Goal: Task Accomplishment & Management: Manage account settings

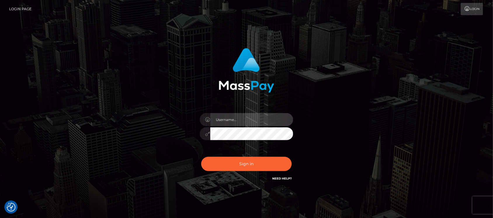
type input "hello.feetfinder"
click at [255, 115] on input "hello.feetfinder" at bounding box center [251, 119] width 83 height 13
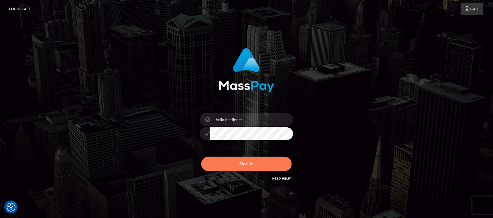
click at [273, 164] on button "Sign in" at bounding box center [246, 164] width 91 height 14
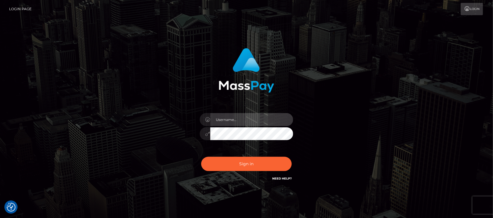
type input "hello.feetfinder"
click at [253, 119] on input "hello.feetfinder" at bounding box center [251, 119] width 83 height 13
click at [267, 118] on input "hello.feetfinder" at bounding box center [251, 119] width 83 height 13
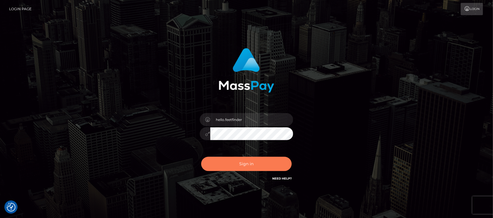
click at [256, 169] on button "Sign in" at bounding box center [246, 164] width 91 height 14
type input "hello.feetfinder"
click at [263, 166] on button "Sign in" at bounding box center [246, 164] width 91 height 14
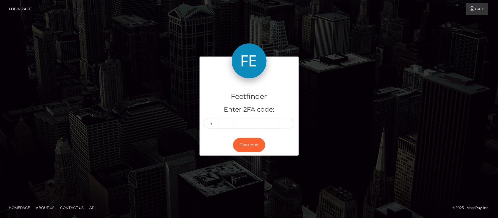
type input "9"
type input "1"
type input "8"
type input "5"
type input "0"
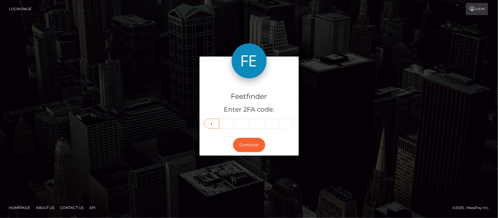
type input "7"
type input "3"
type input "6"
type input "1"
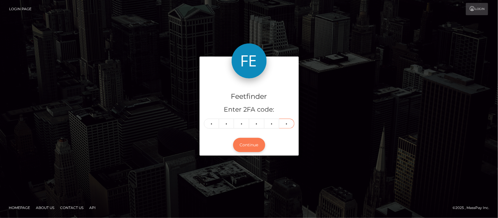
type input "1"
click at [245, 143] on button "Continue" at bounding box center [249, 145] width 32 height 14
